Goal: Obtain resource: Obtain resource

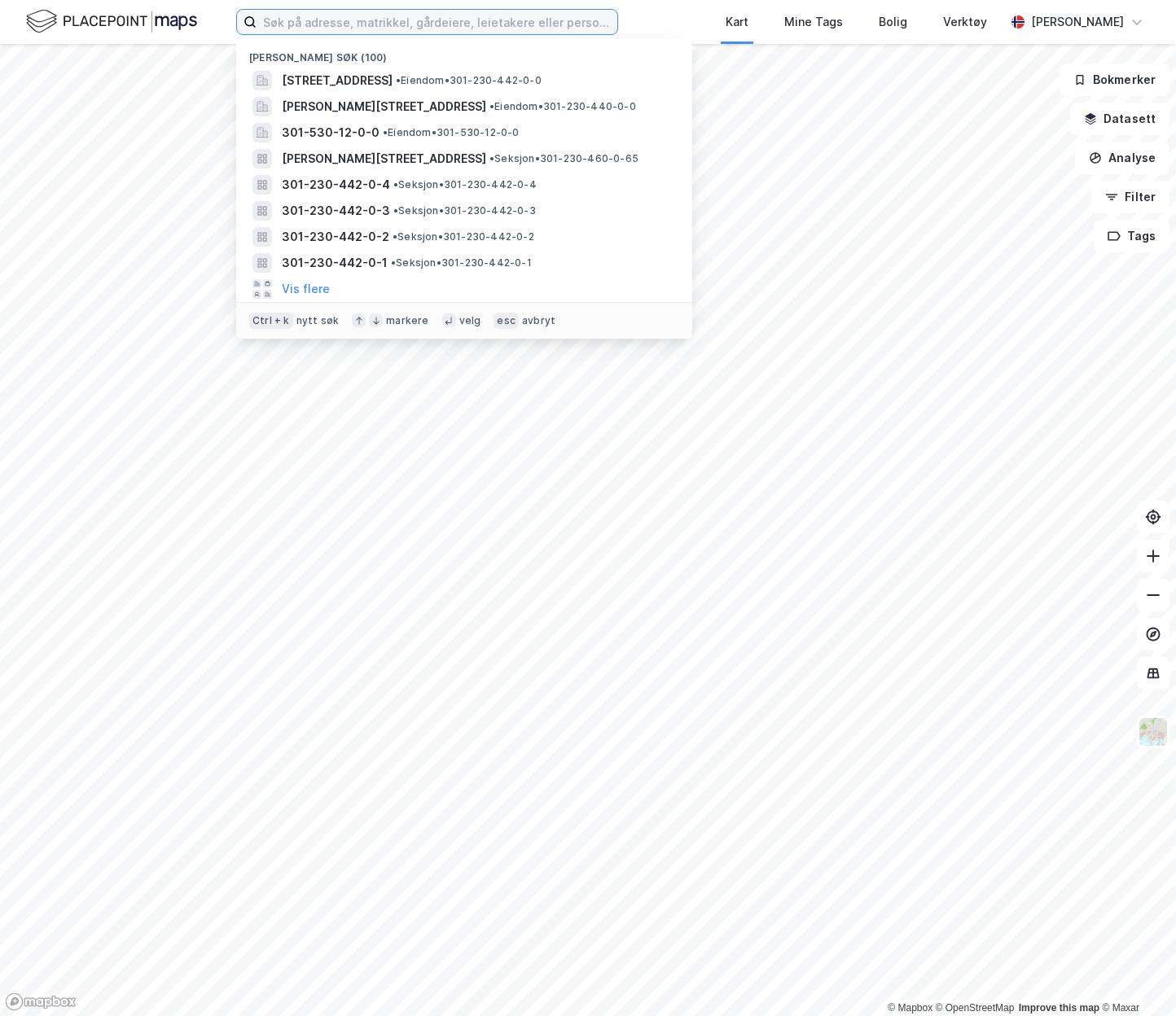
click at [385, 20] on input at bounding box center [437, 22] width 361 height 24
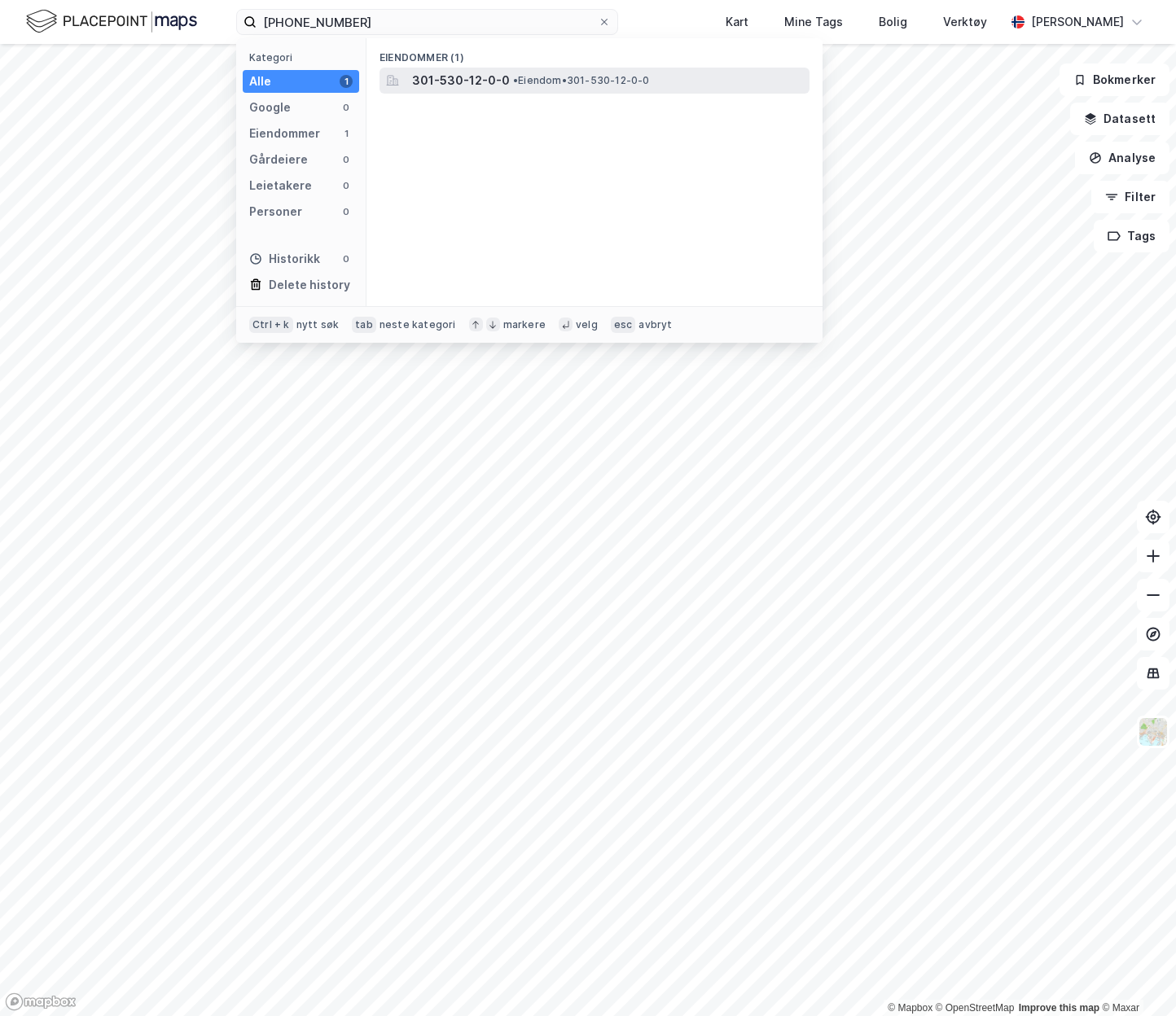
click at [468, 83] on span "301-530-12-0-0" at bounding box center [461, 81] width 98 height 20
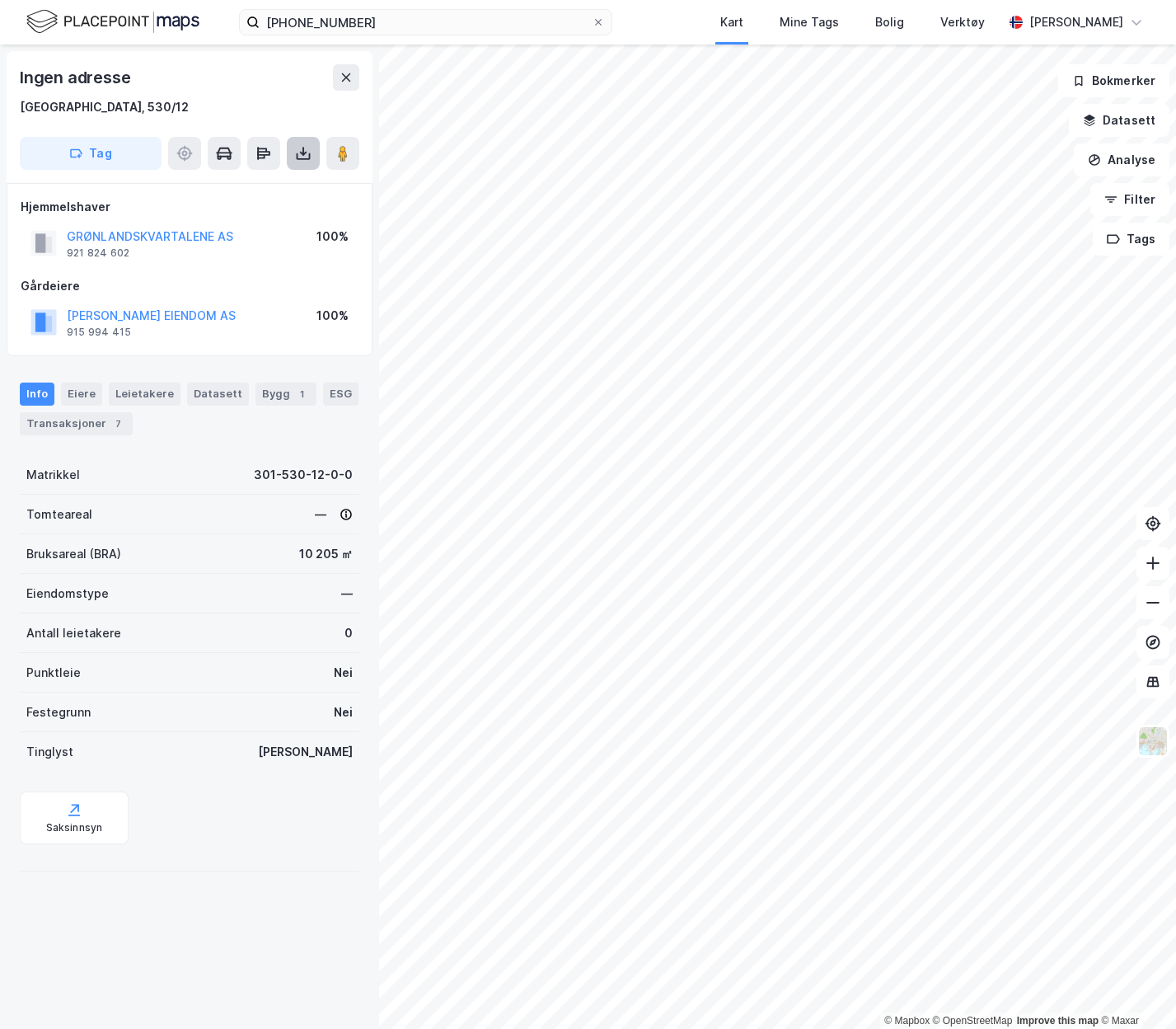
click at [298, 159] on icon at bounding box center [303, 156] width 14 height 6
click at [257, 209] on div "Last ned matrikkelrapport" at bounding box center [242, 212] width 136 height 13
click at [250, 186] on div "Last ned grunnbok" at bounding box center [221, 187] width 96 height 13
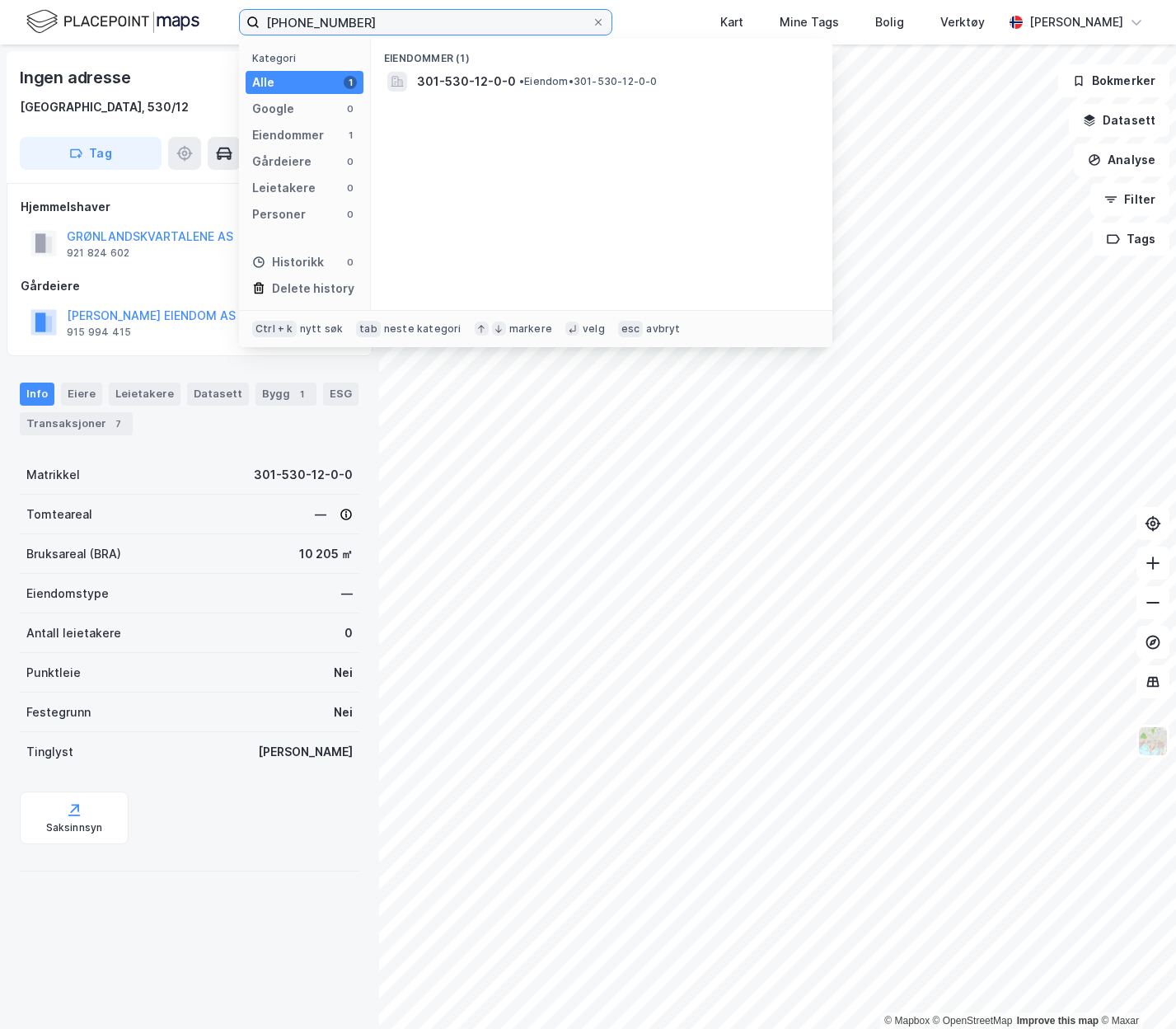
drag, startPoint x: 333, startPoint y: 20, endPoint x: 311, endPoint y: 24, distance: 22.4
click at [311, 24] on input "[PHONE_NUMBER]" at bounding box center [426, 22] width 333 height 25
click at [334, 20] on input "0301-515-0-2" at bounding box center [426, 22] width 333 height 25
click at [492, 21] on input "0301-515-2-2" at bounding box center [426, 22] width 333 height 25
type input "0301-515-2-0-2"
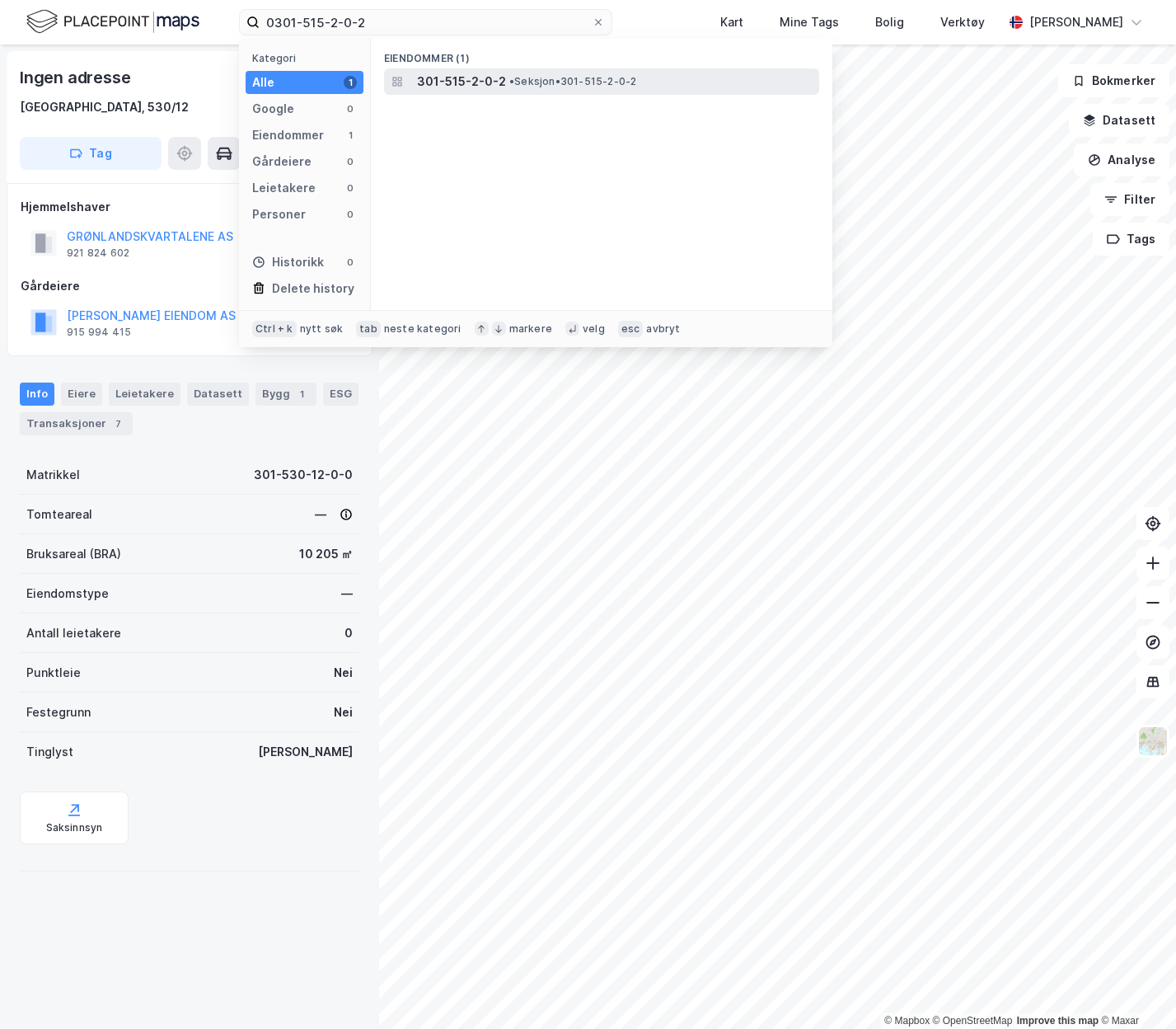
click at [609, 79] on span "• Seksjon • 301-515-2-0-2" at bounding box center [573, 82] width 127 height 13
